Goal: Register for event/course

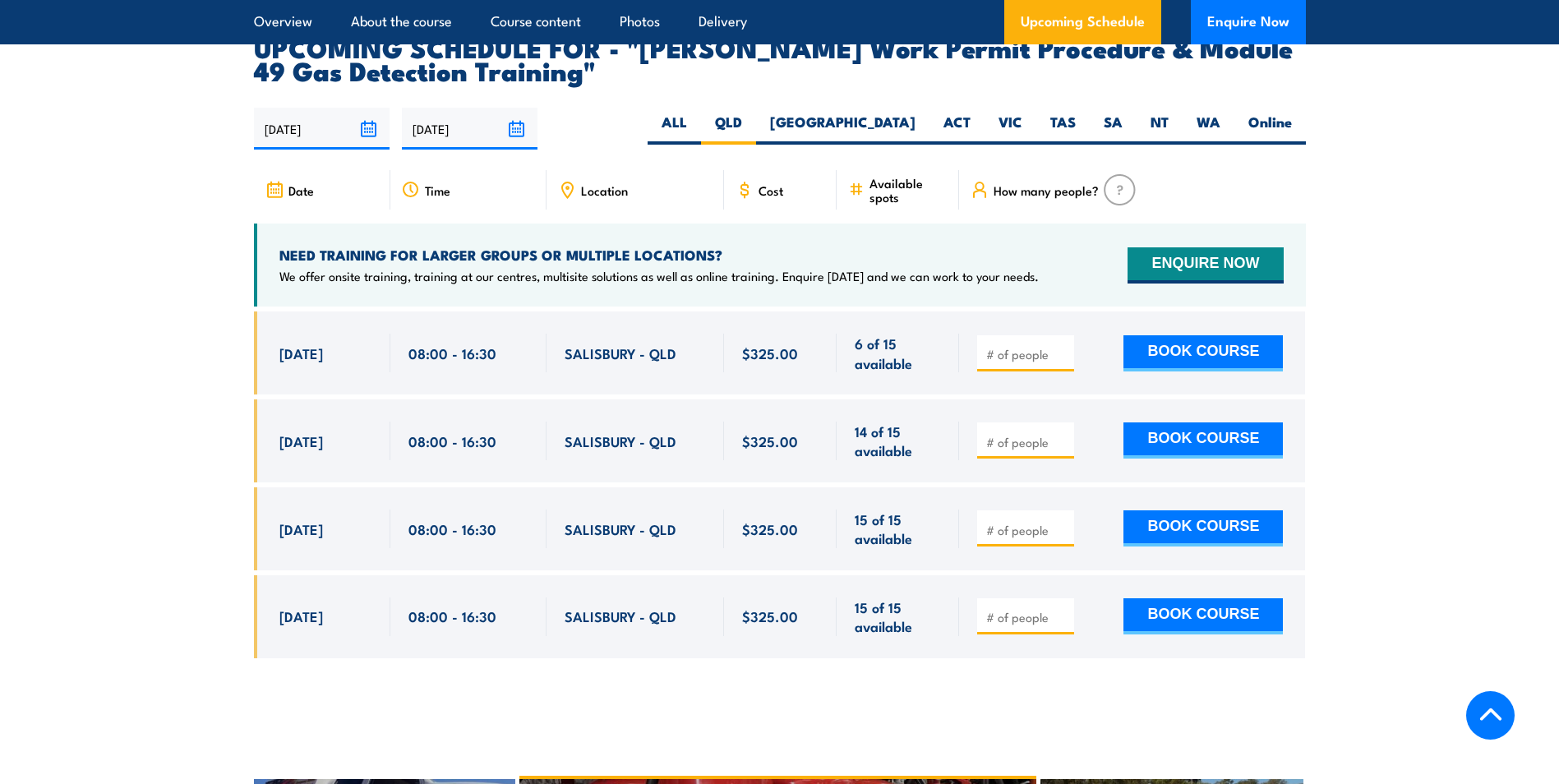
scroll to position [2723, 0]
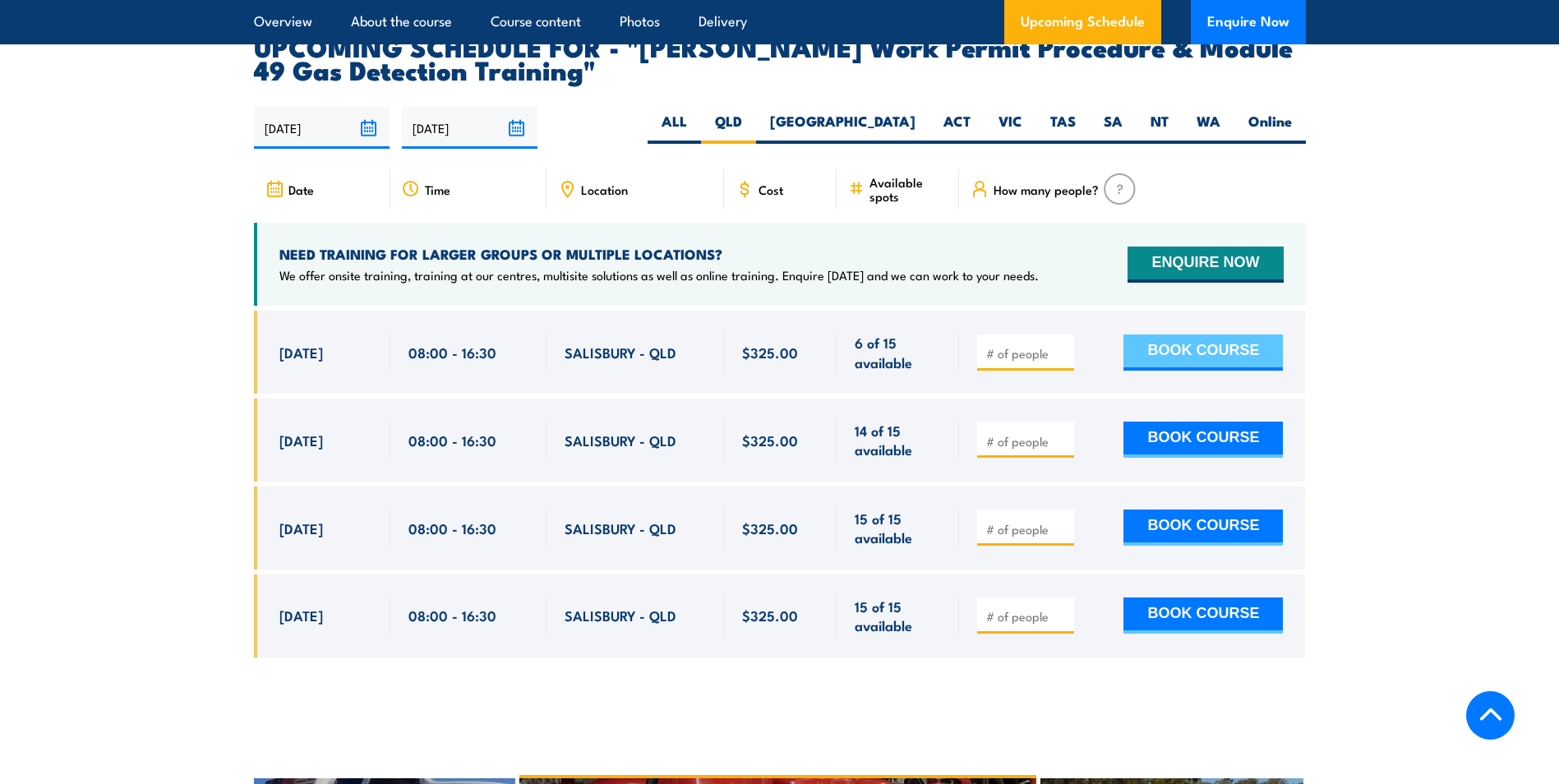
click at [1204, 334] on button "BOOK COURSE" at bounding box center [1203, 352] width 159 height 36
type input "1"
click at [1061, 345] on input "1" at bounding box center [1027, 354] width 82 height 17
click at [1237, 334] on button "BOOK COURSE" at bounding box center [1203, 352] width 159 height 36
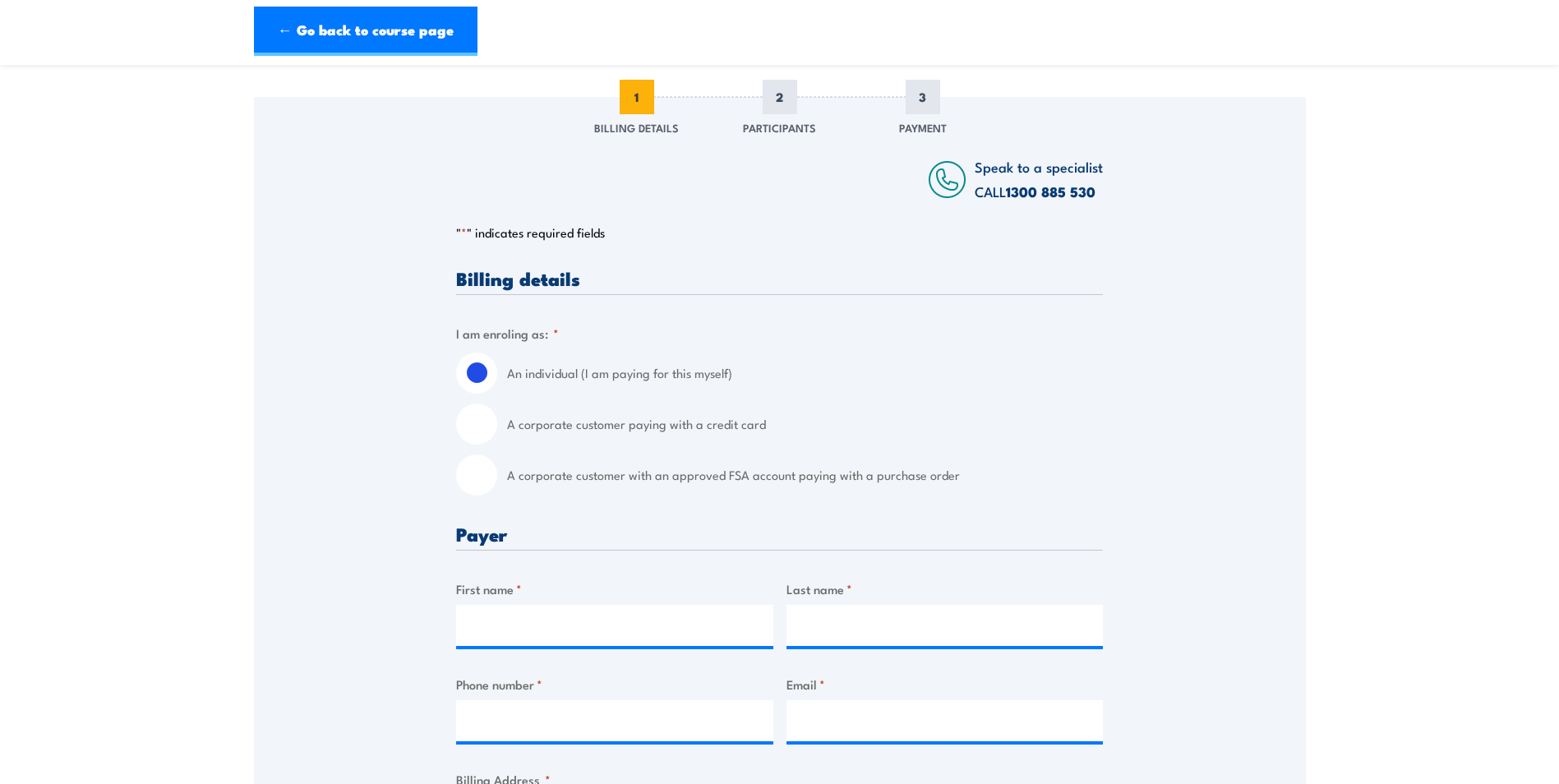
scroll to position [247, 0]
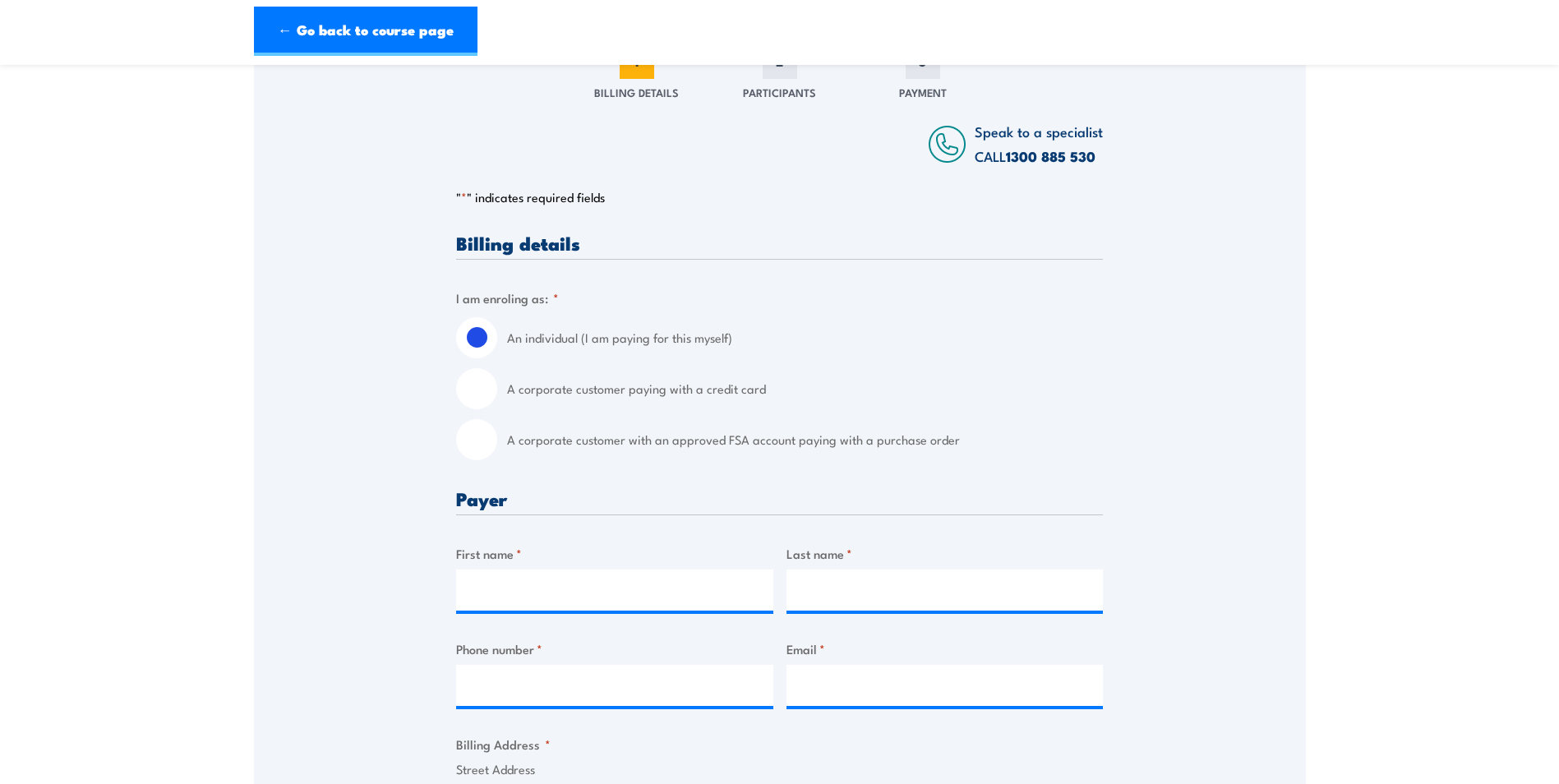
click at [480, 391] on input "A corporate customer paying with a credit card" at bounding box center [477, 388] width 41 height 41
radio input "true"
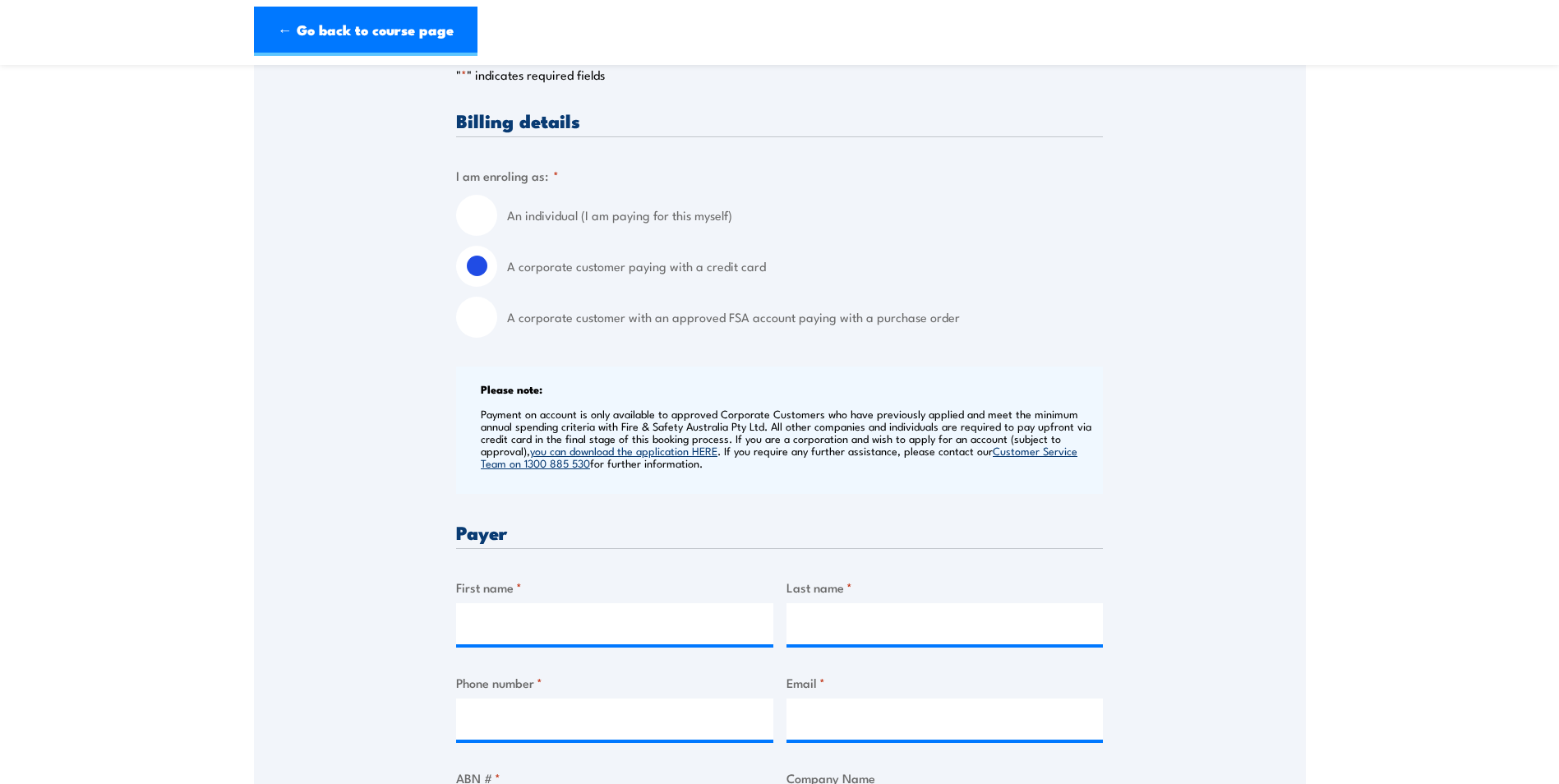
scroll to position [411, 0]
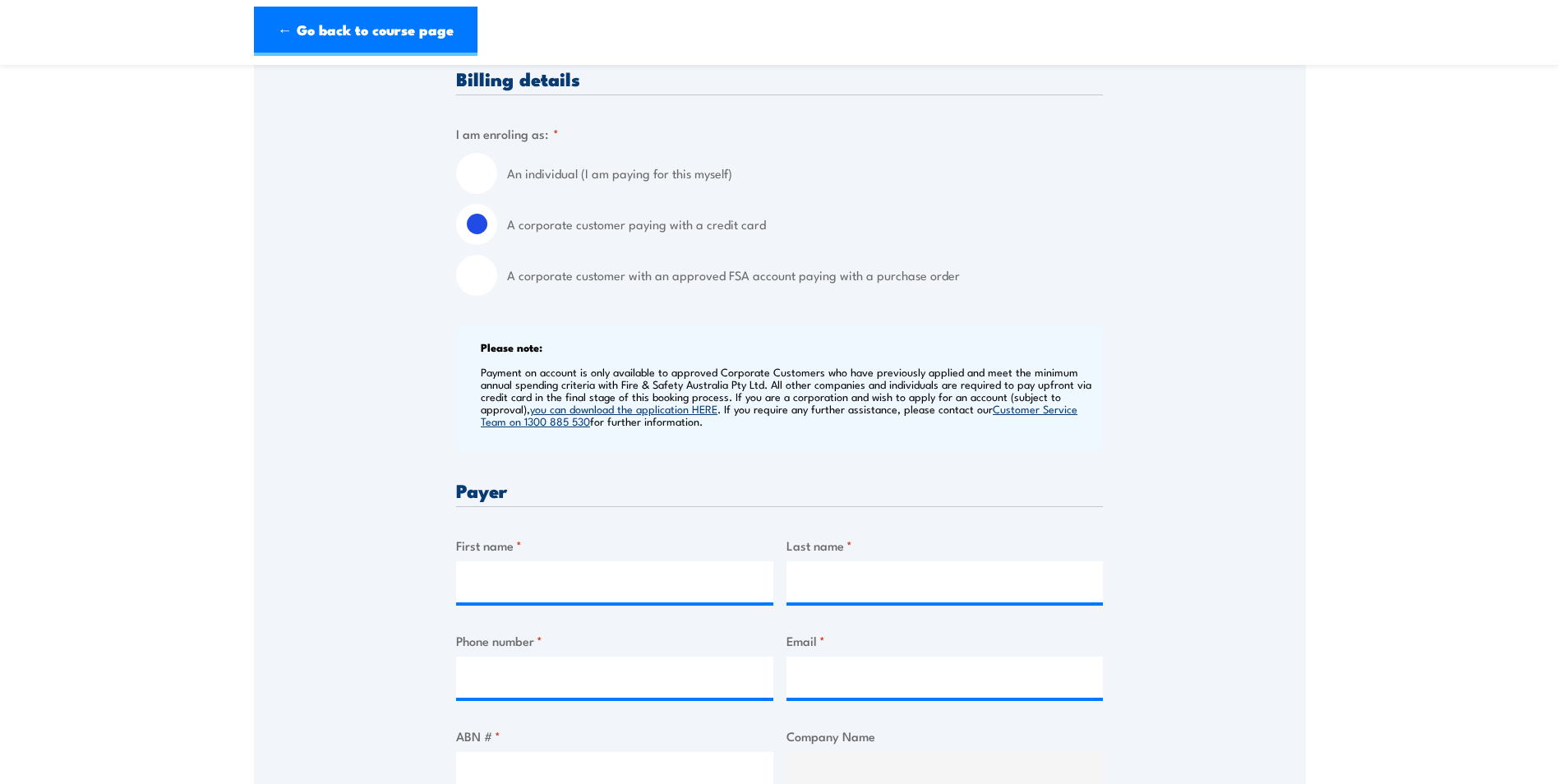
click at [483, 171] on input "An individual (I am paying for this myself)" at bounding box center [477, 173] width 41 height 41
radio input "true"
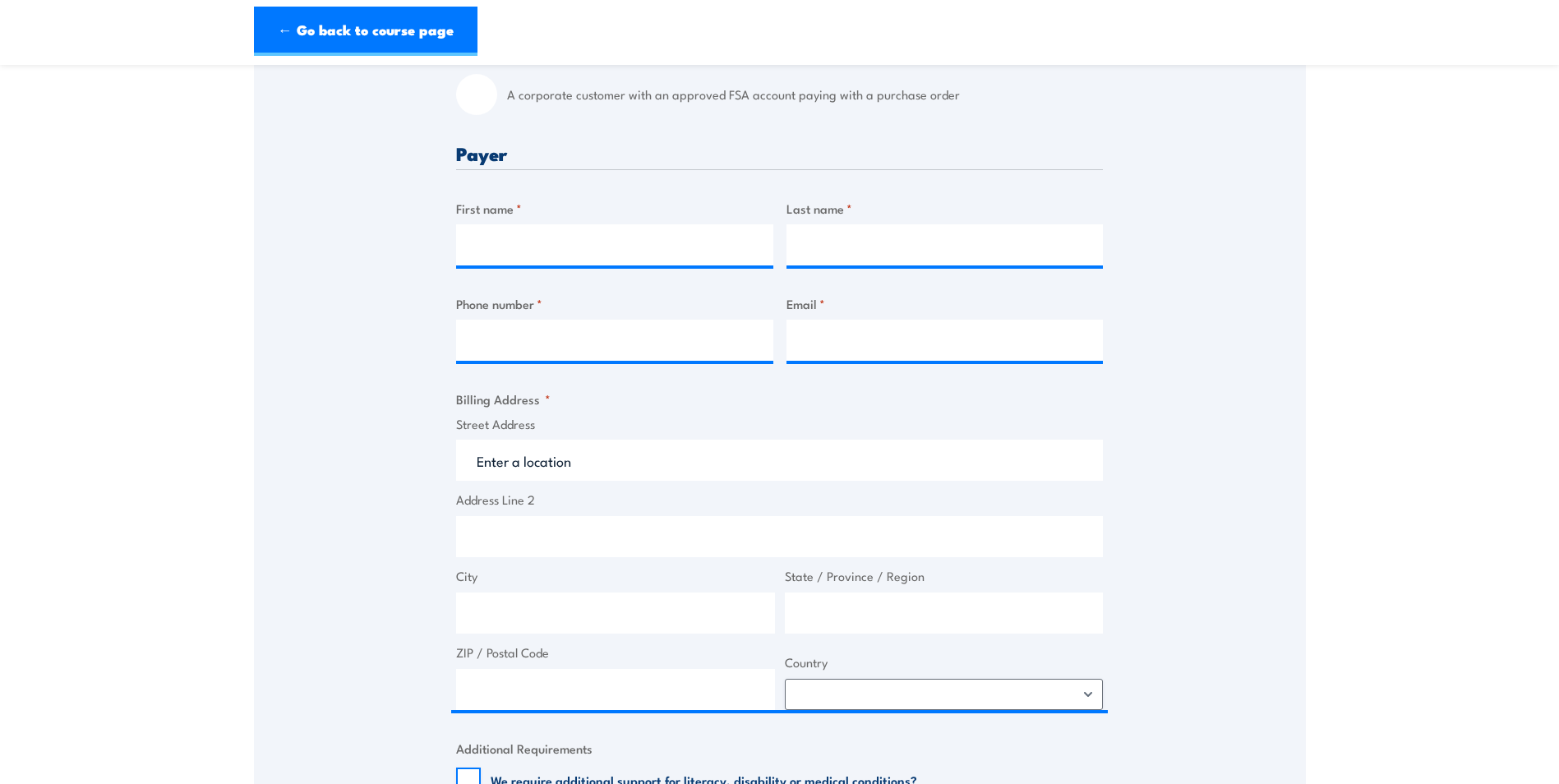
scroll to position [657, 0]
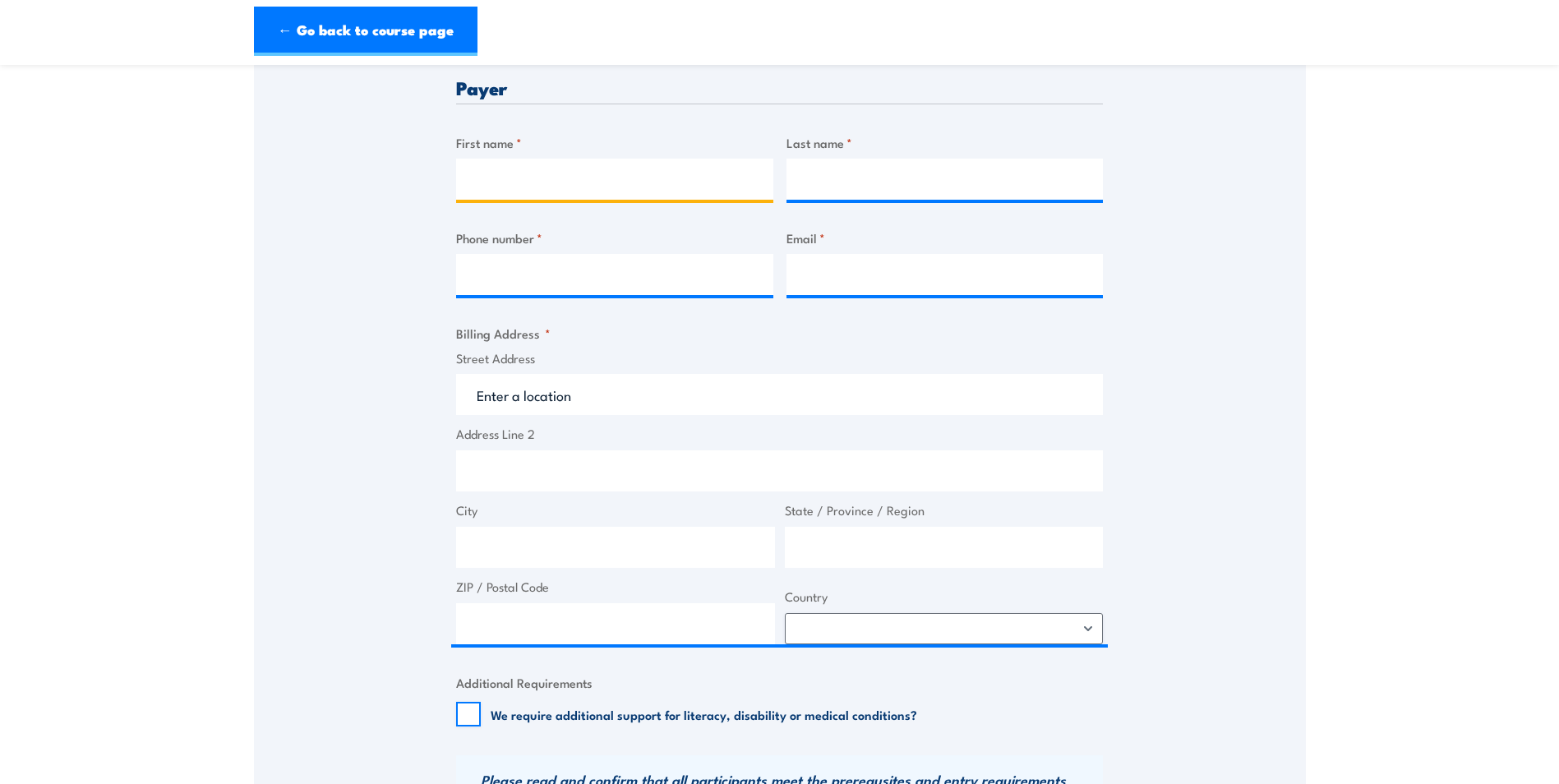
click at [536, 187] on input "First name *" at bounding box center [615, 179] width 318 height 41
type input "Scott"
type input "Rawlins"
type input "0483326255"
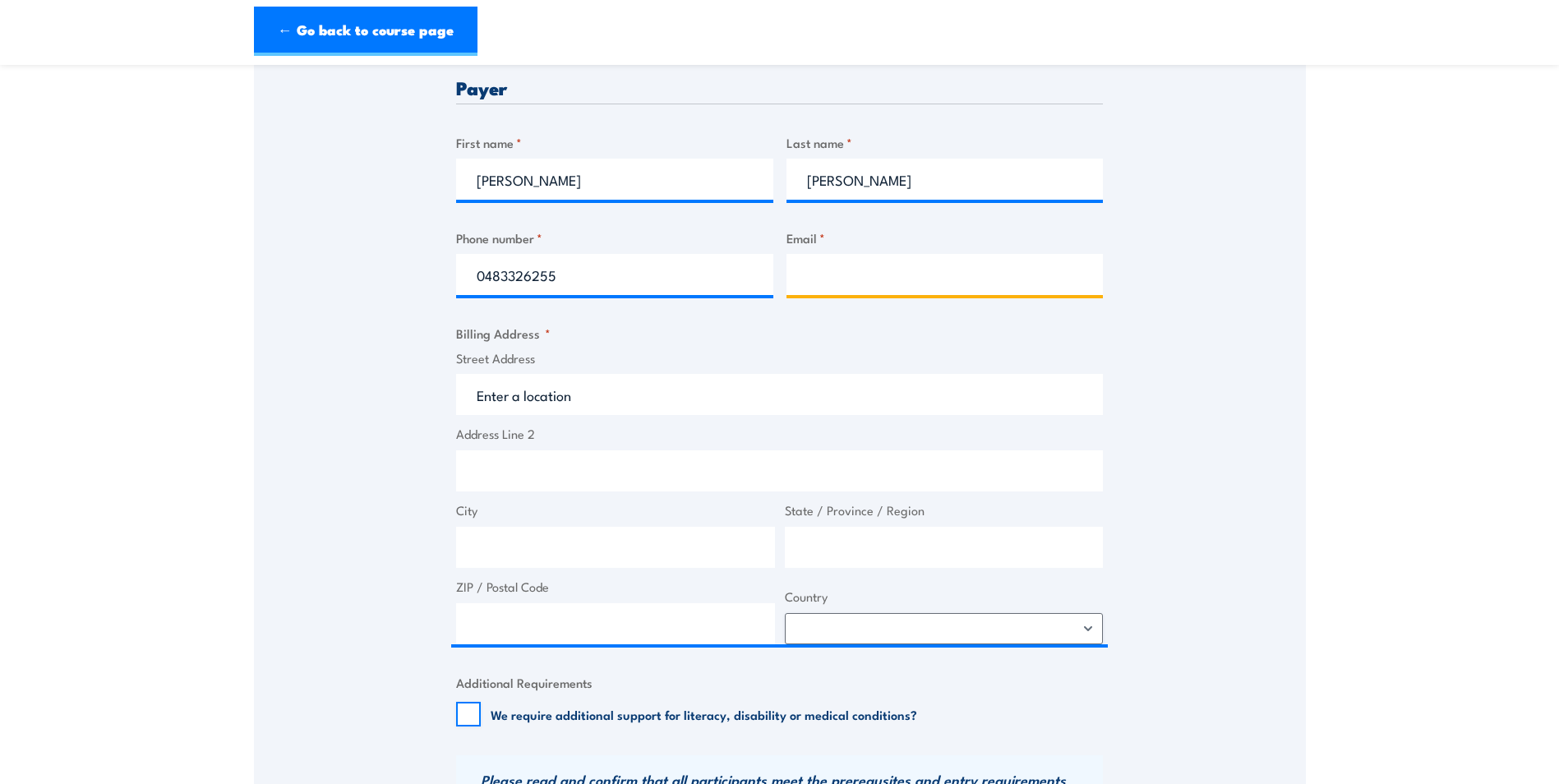
type input "scott.rawlins@championx.com"
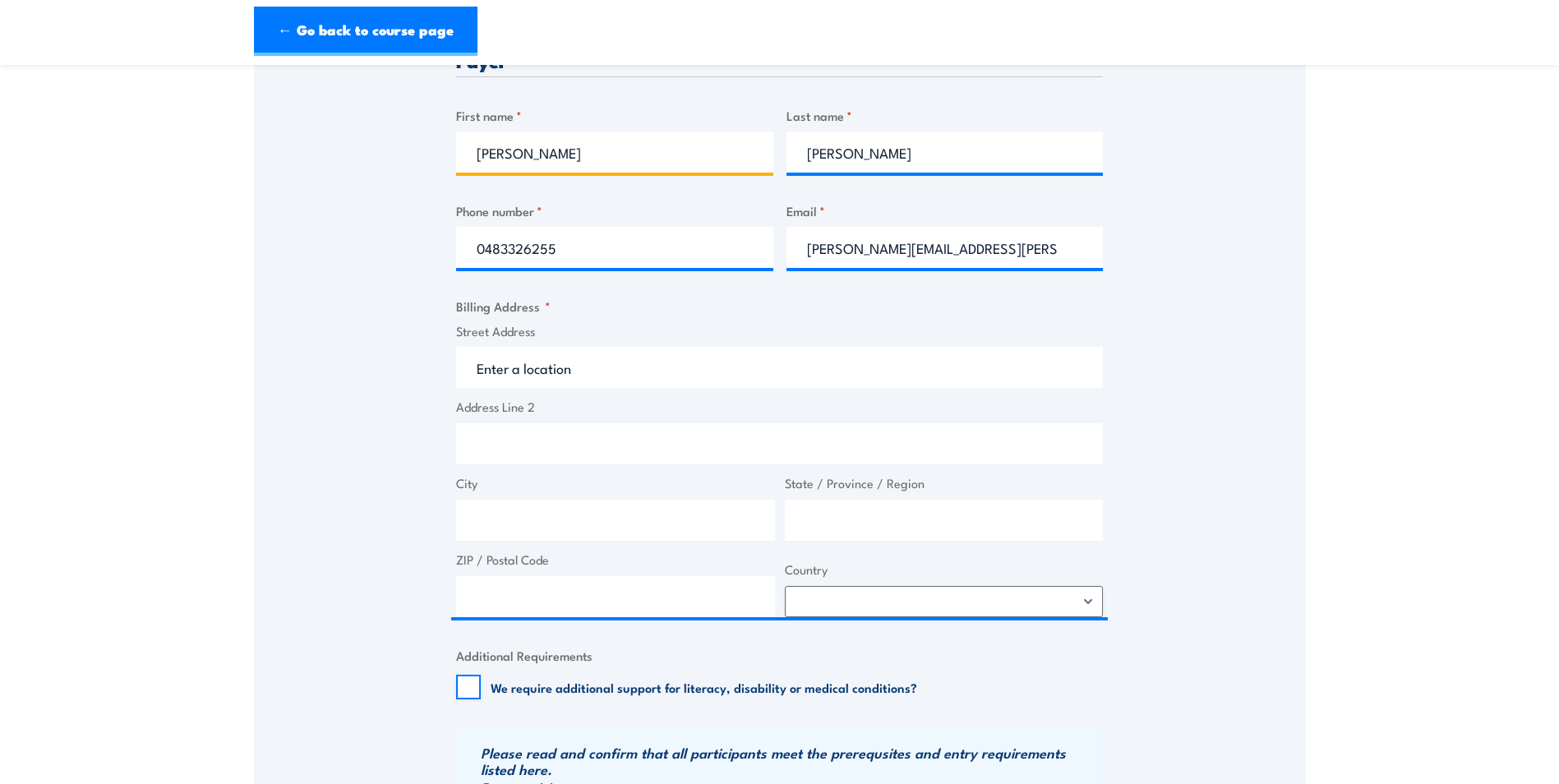
scroll to position [822, 0]
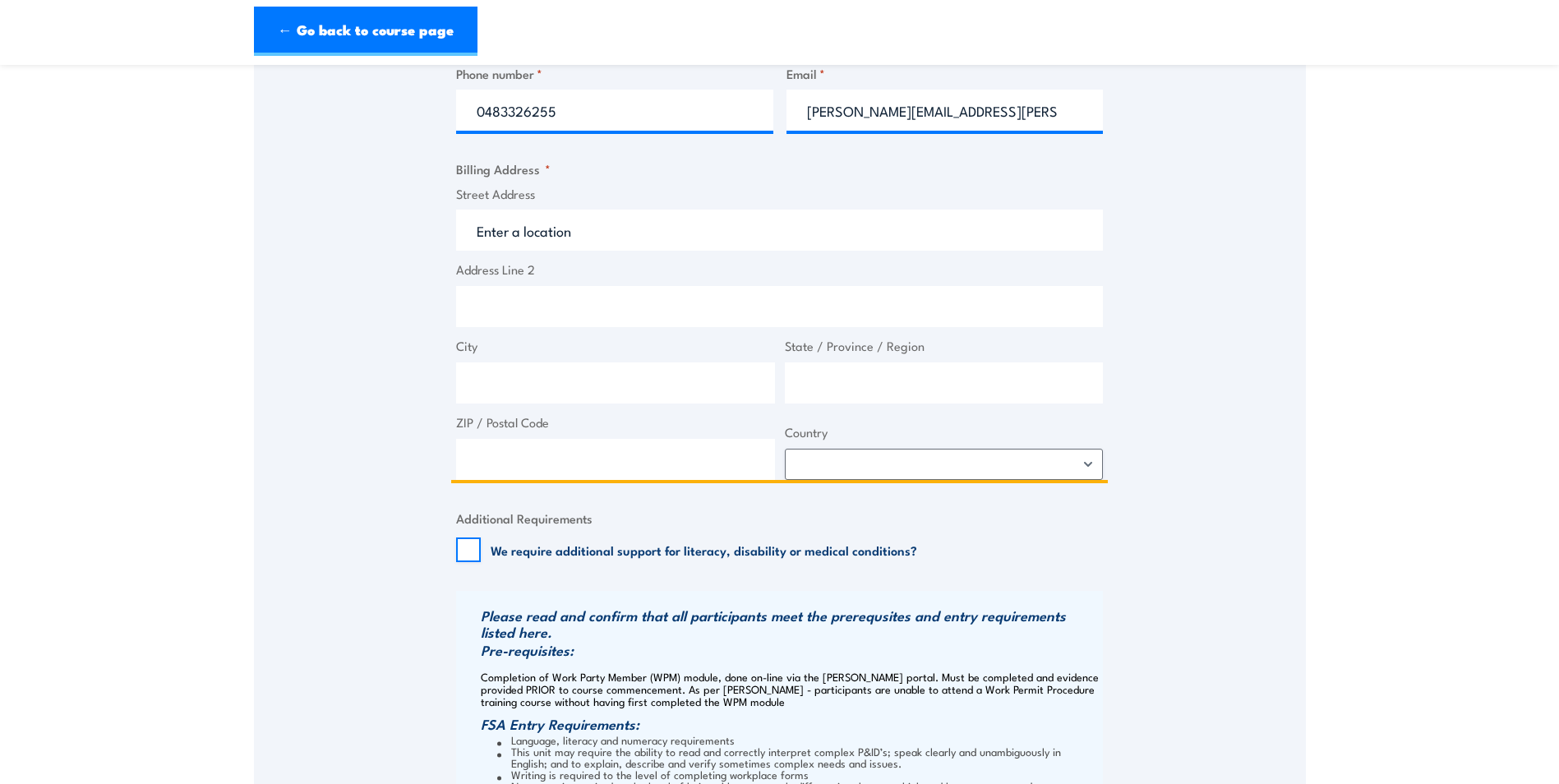
click at [511, 232] on input "Street Address" at bounding box center [780, 230] width 647 height 41
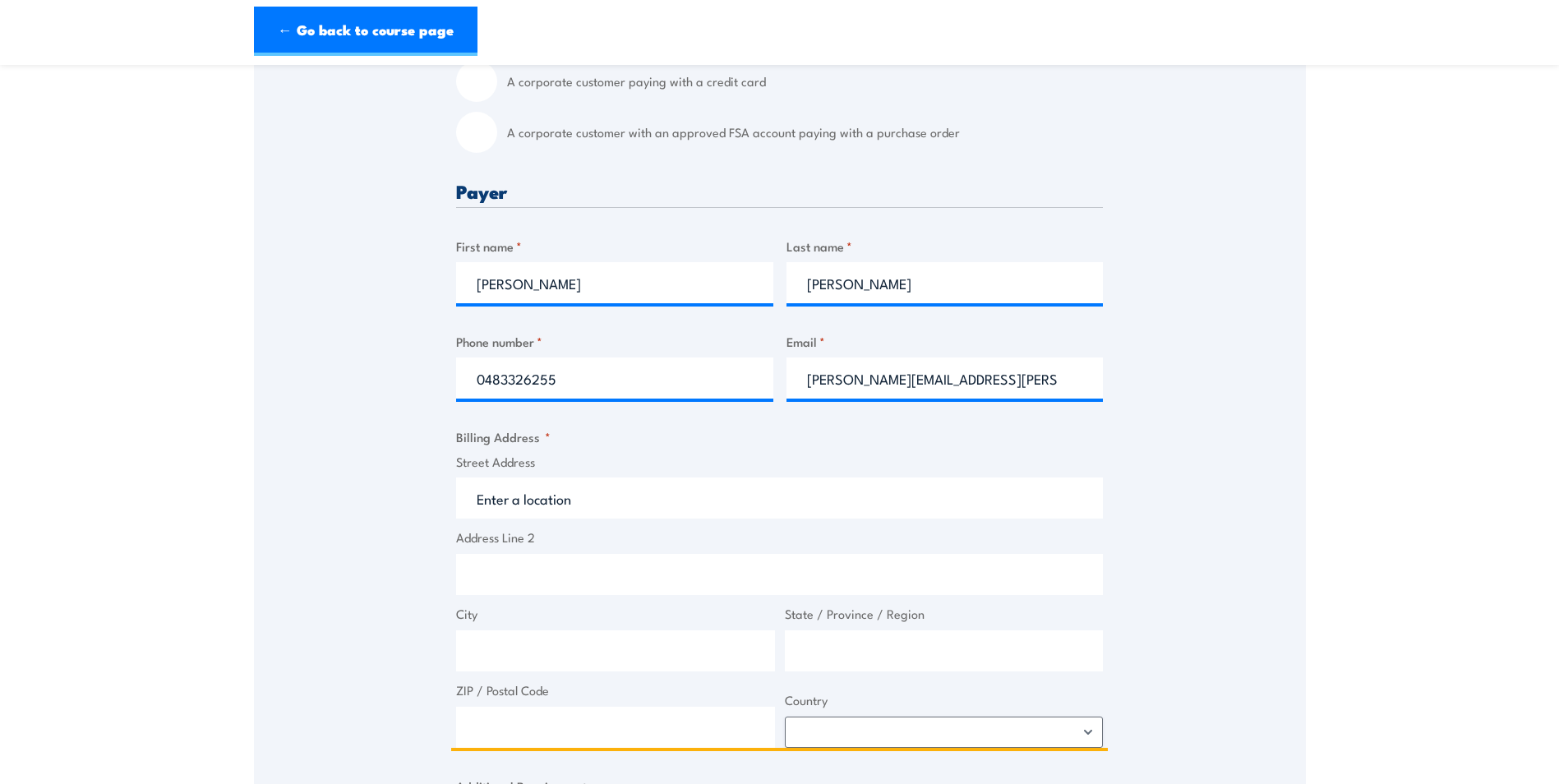
scroll to position [575, 0]
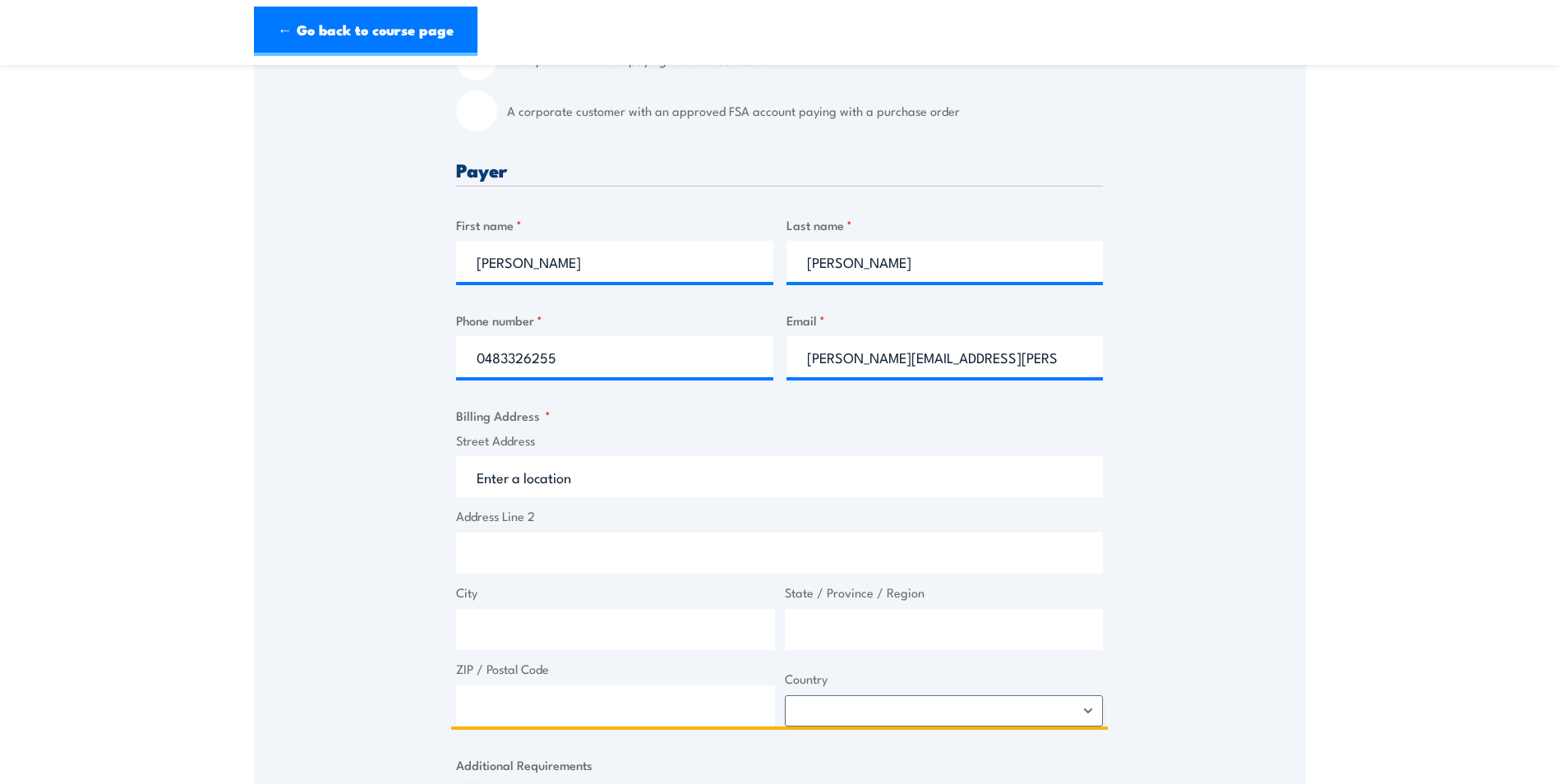
click at [482, 476] on input "Street Address" at bounding box center [780, 477] width 647 height 41
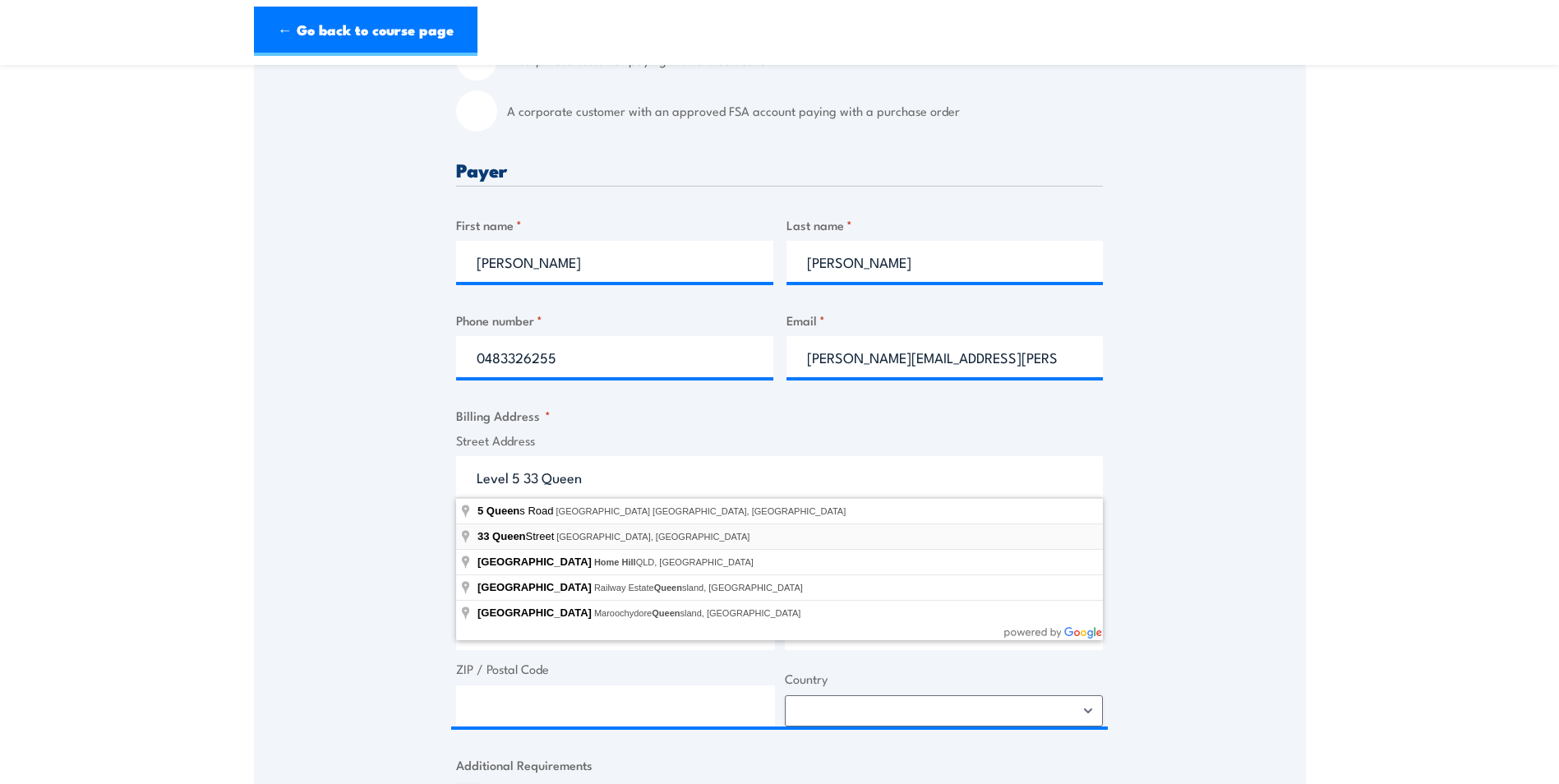
type input "33 Queen Street, Brisbane City QLD, Australia"
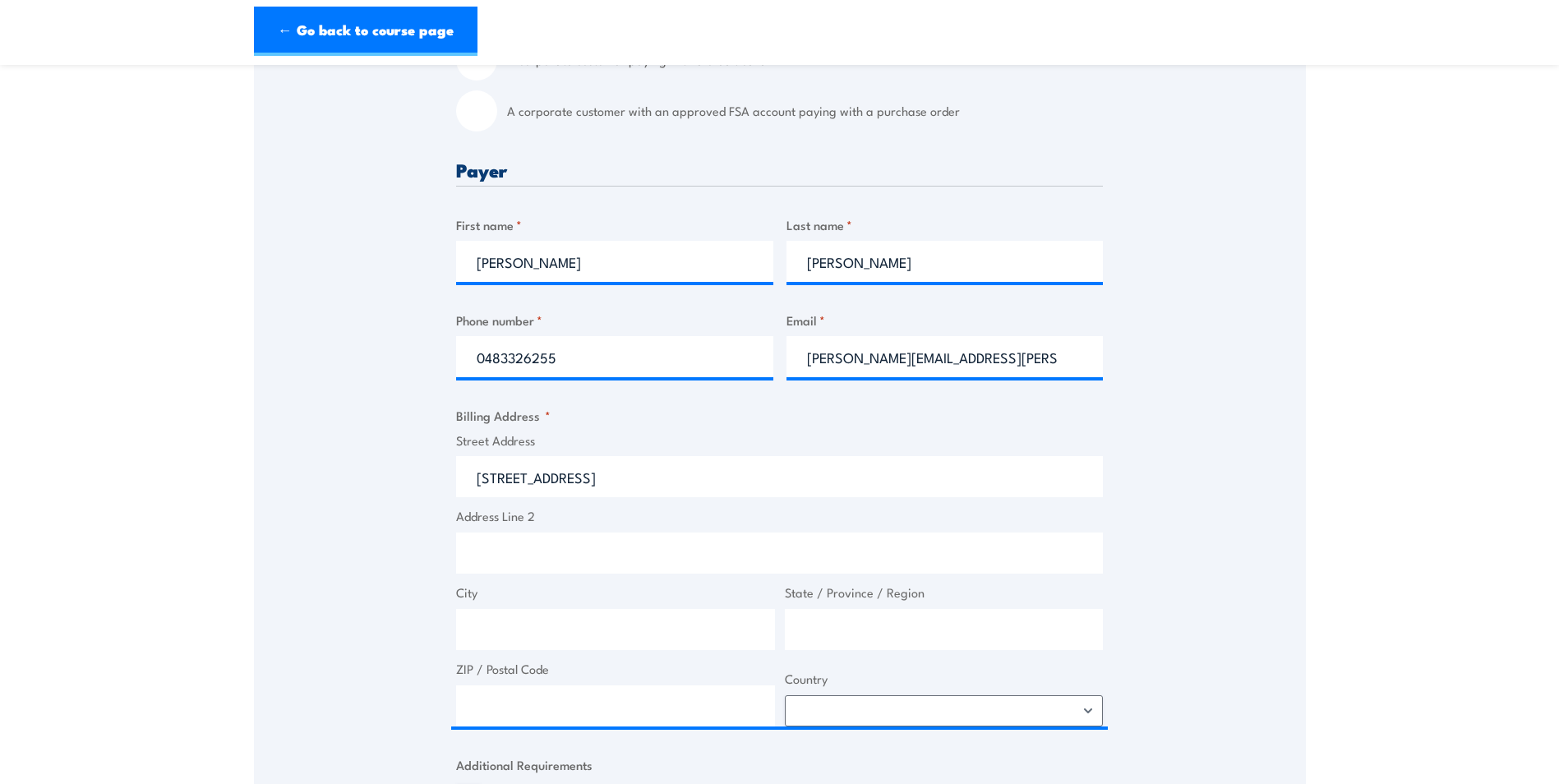
type input "33 Queen St"
type input "Brisbane City"
type input "Queensland"
type input "4000"
select select "Australia"
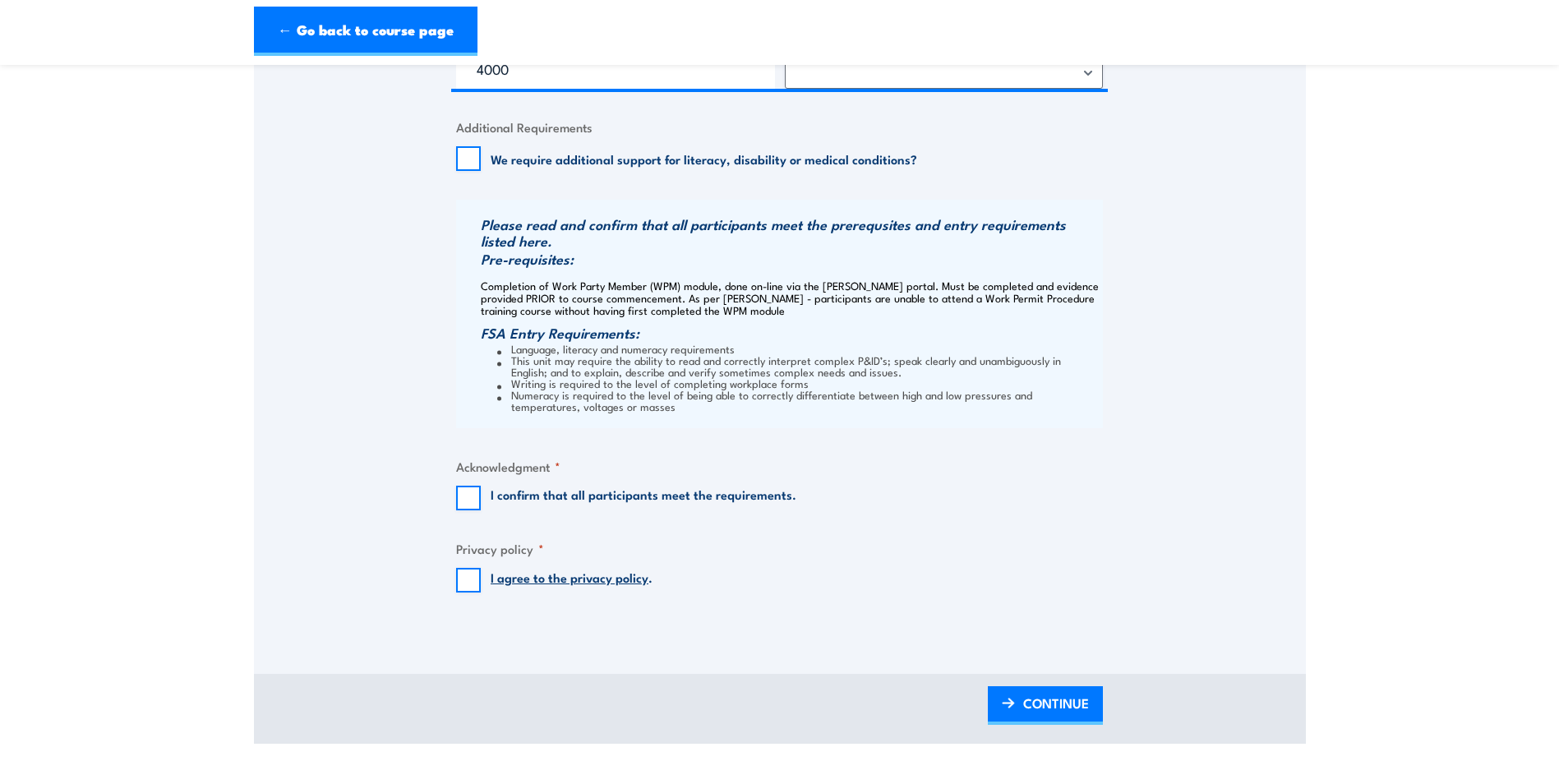
scroll to position [1233, 0]
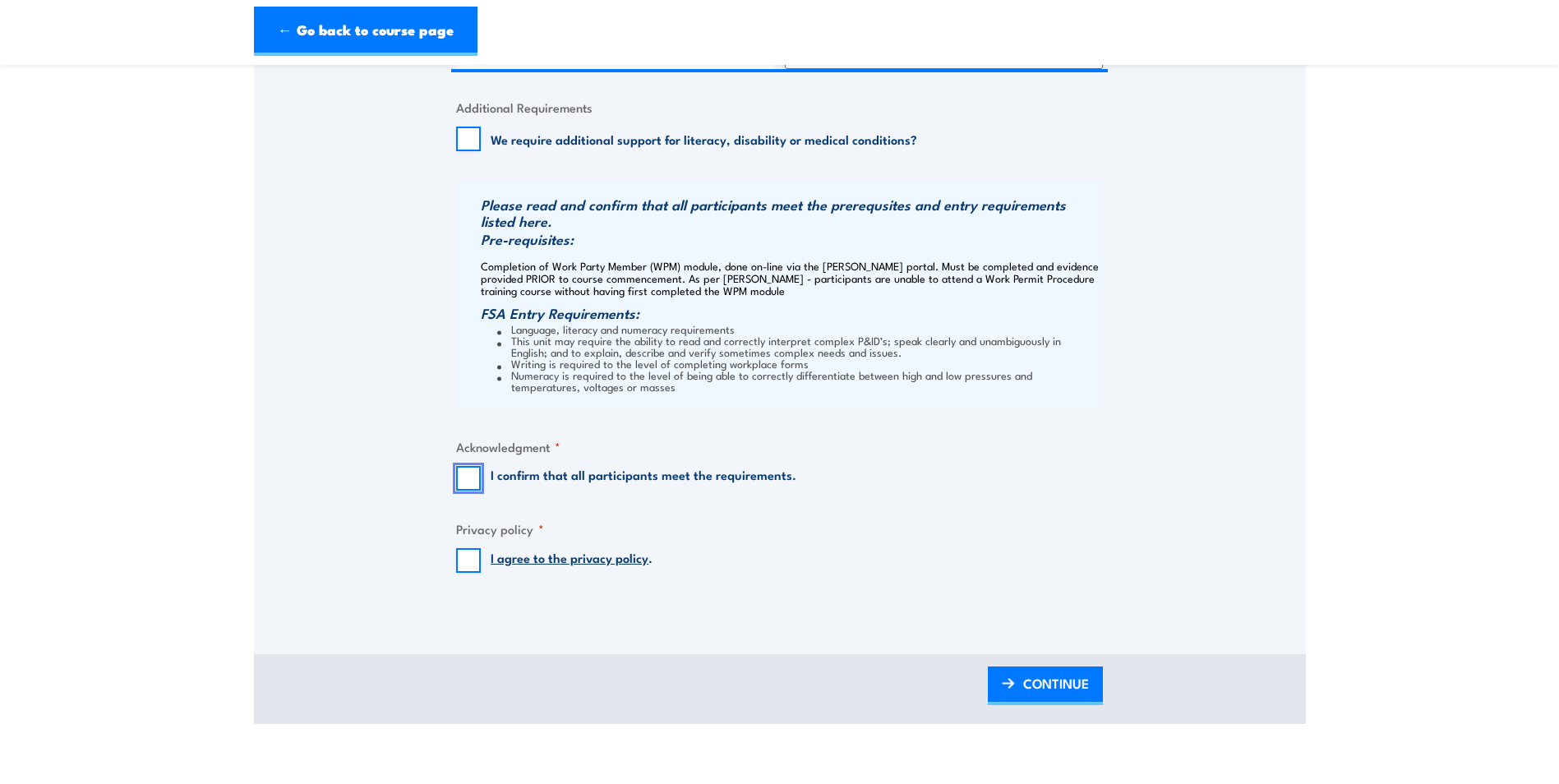
click at [466, 479] on input "I confirm that all participants meet the requirements." at bounding box center [468, 478] width 24 height 24
checkbox input "true"
click at [468, 559] on input "I agree to the privacy policy ." at bounding box center [468, 561] width 24 height 24
checkbox input "true"
click at [1034, 682] on span "CONTINUE" at bounding box center [1056, 683] width 66 height 44
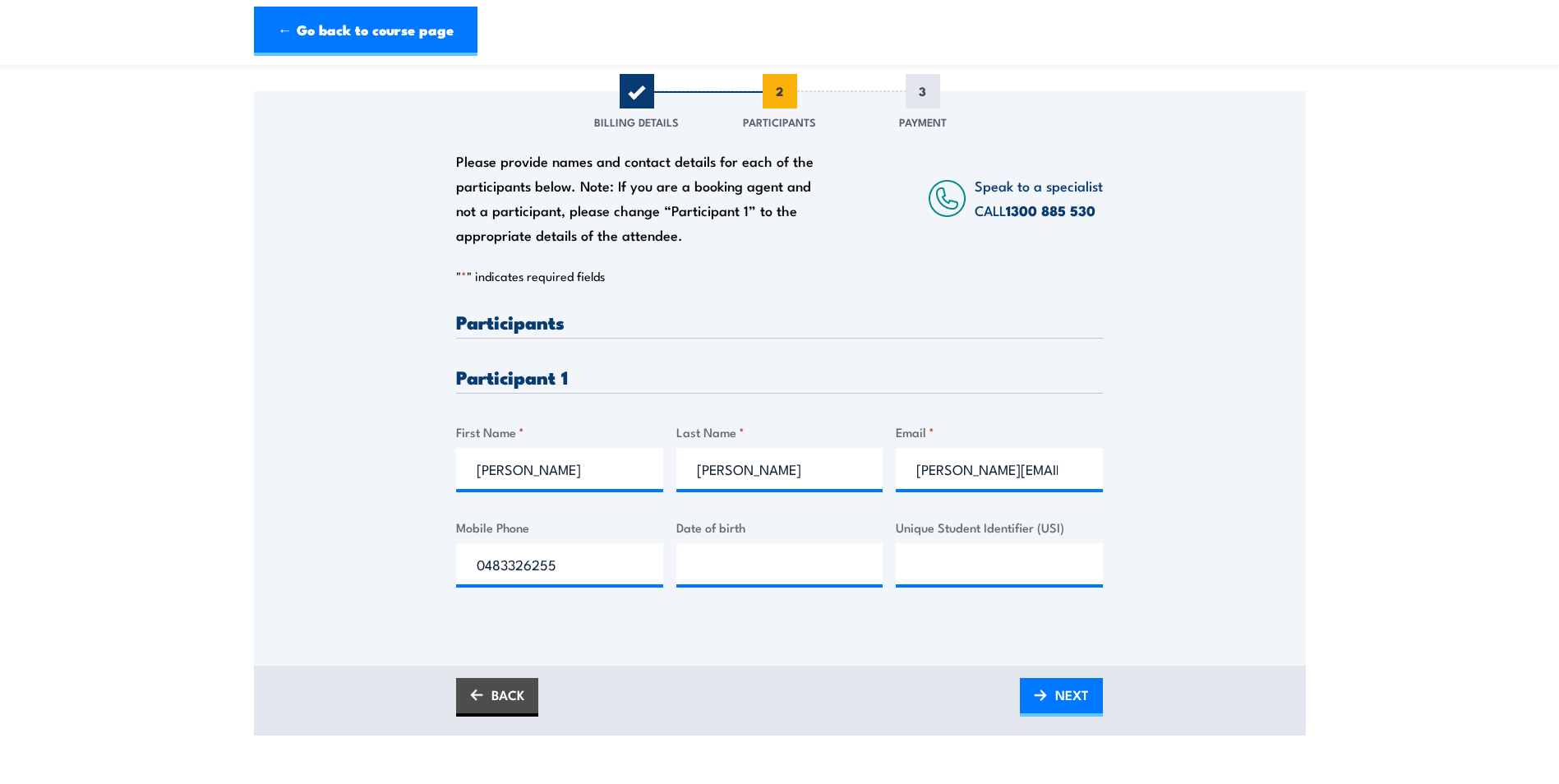
scroll to position [247, 0]
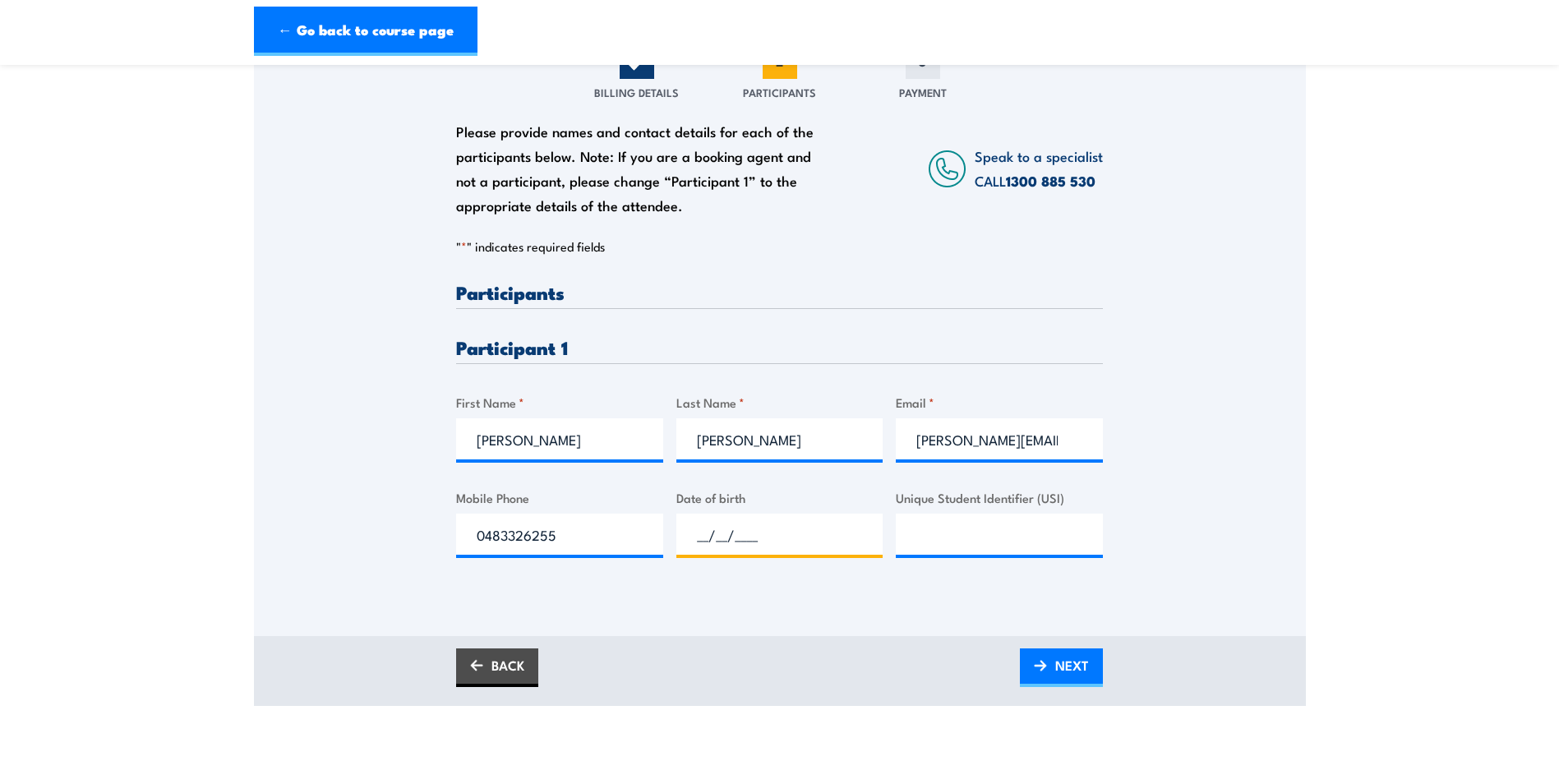
click at [719, 537] on input "__/__/____" at bounding box center [780, 534] width 207 height 41
type input "23/02/1971"
click at [935, 529] on input "Unique Student Identifier (USI)" at bounding box center [999, 534] width 207 height 41
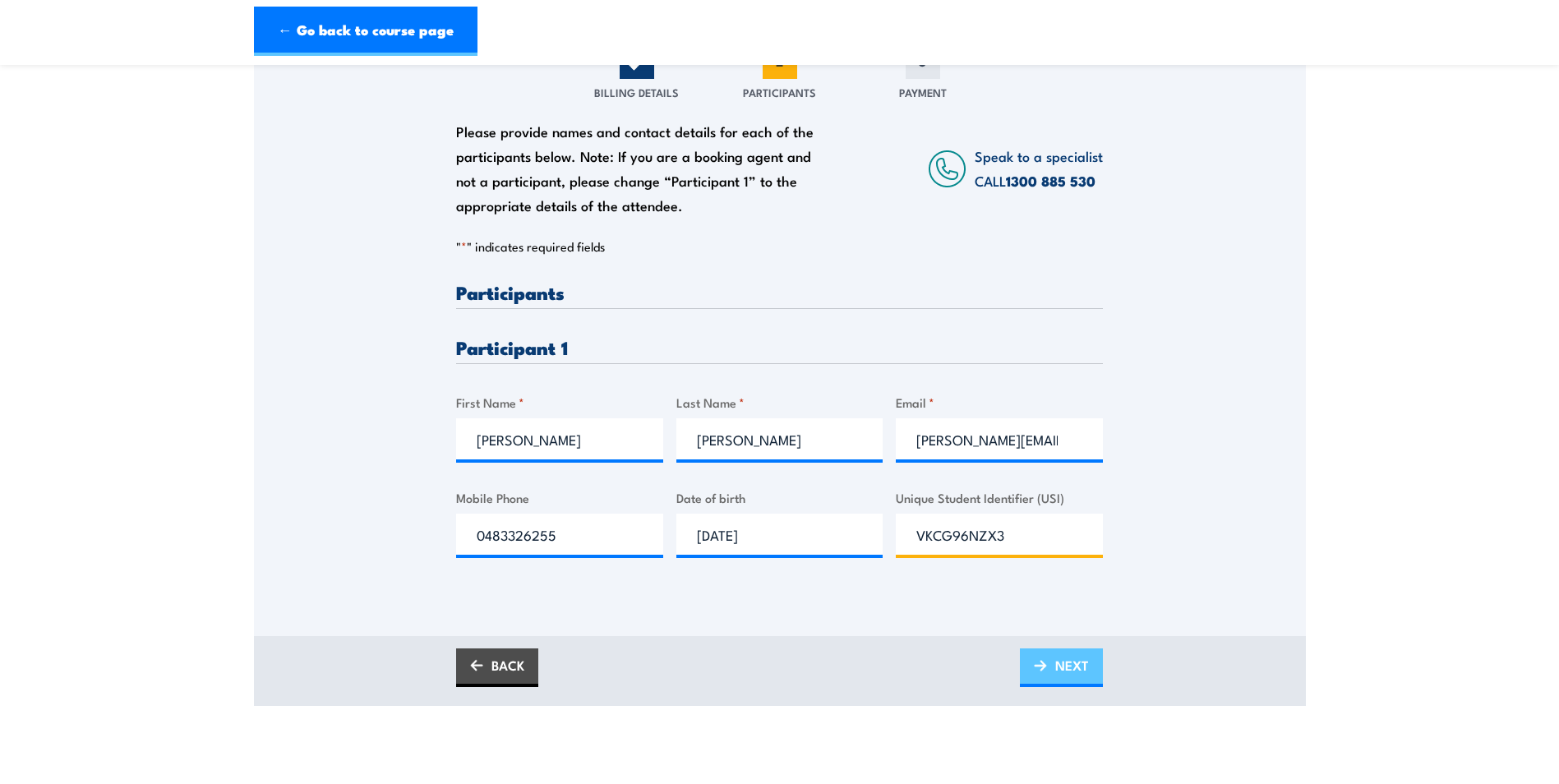
type input "VKCG96NZX3"
click at [1073, 672] on span "NEXT" at bounding box center [1072, 665] width 34 height 44
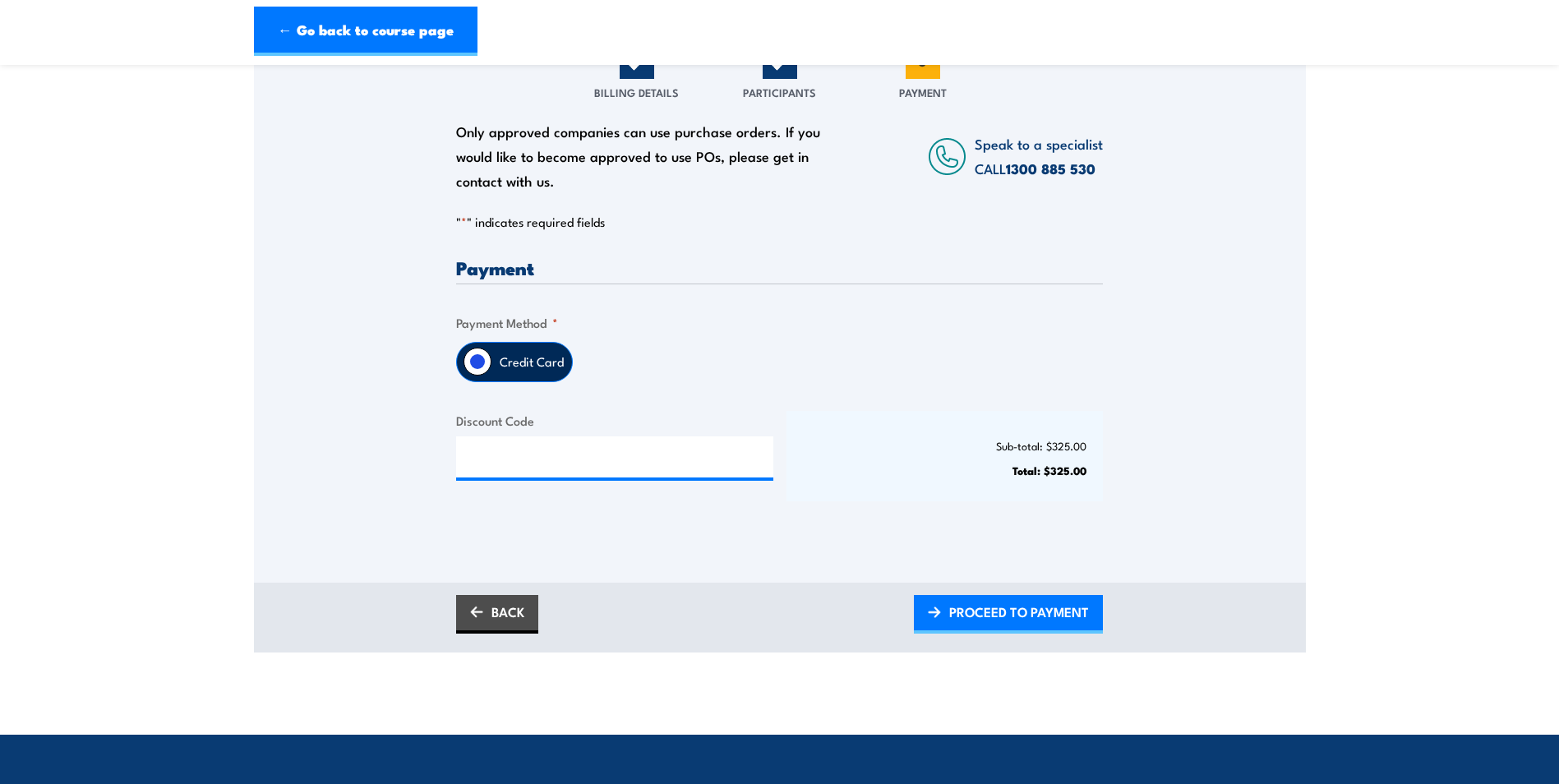
scroll to position [329, 0]
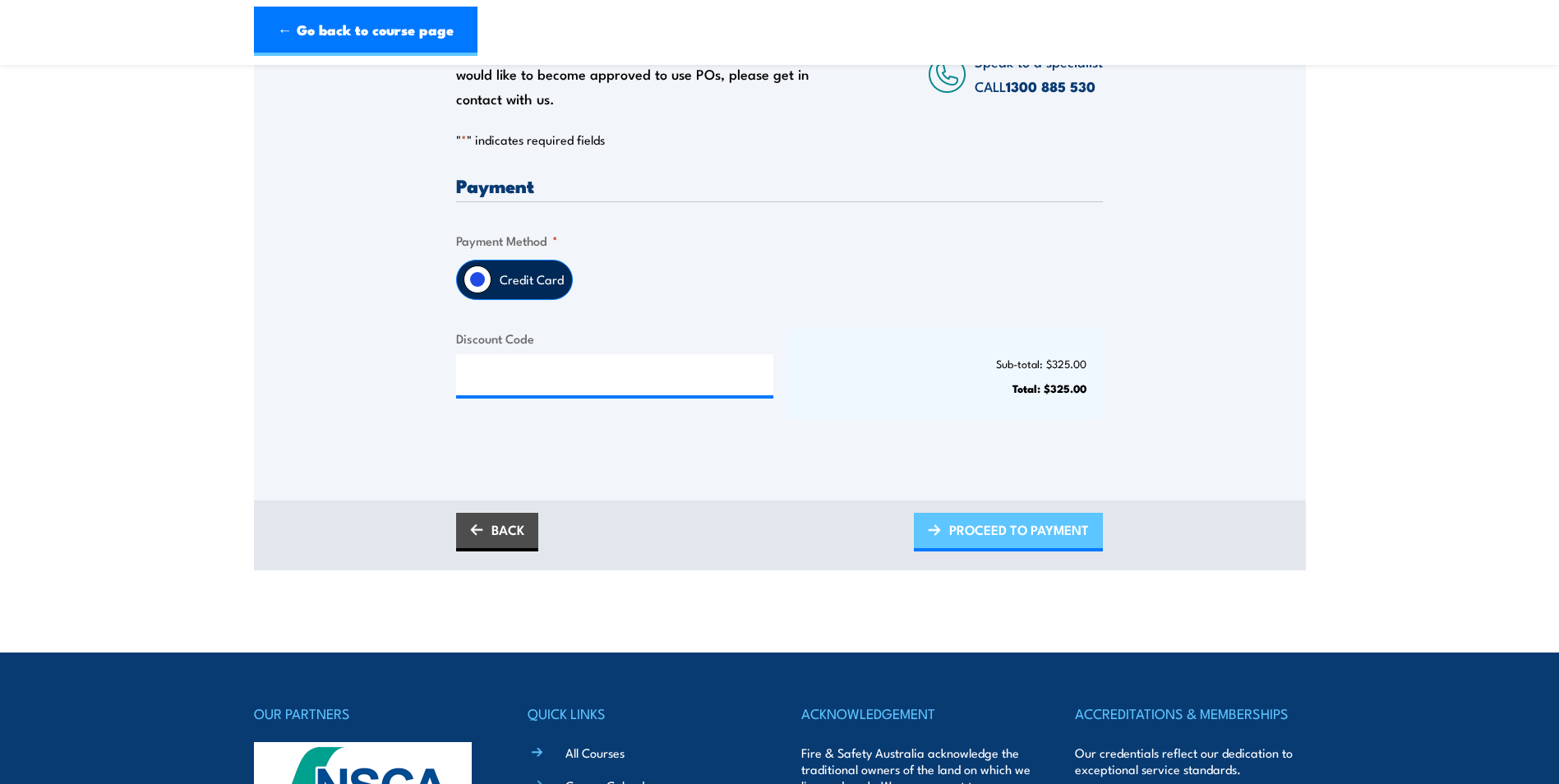
click at [1006, 527] on span "PROCEED TO PAYMENT" at bounding box center [1019, 529] width 140 height 44
